Goal: Find specific page/section: Find specific page/section

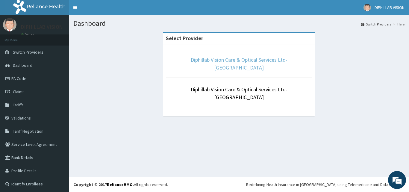
click at [191, 60] on link "Diphillab Vision Care & Optical Services Ltd- [GEOGRAPHIC_DATA]" at bounding box center [239, 63] width 97 height 15
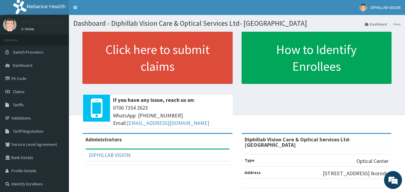
click at [259, 102] on div "Click here to submit claims If you have any issue, reach us on: [PHONE_NUMBER] …" at bounding box center [236, 82] width 327 height 101
